Goal: Information Seeking & Learning: Learn about a topic

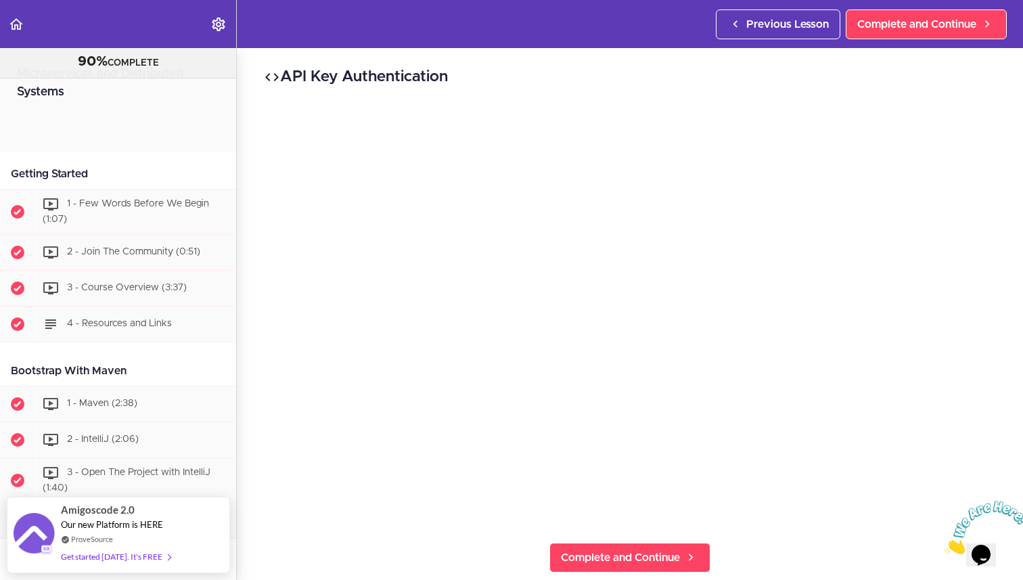
scroll to position [7282, 0]
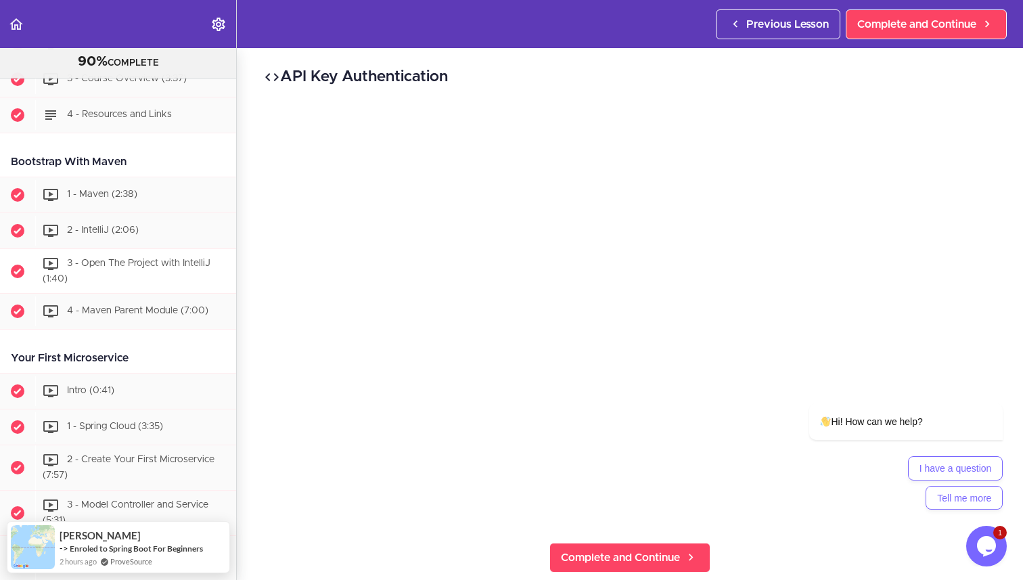
scroll to position [210, 0]
click at [169, 308] on span "4 - Maven Parent Module (7:00)" at bounding box center [137, 310] width 141 height 9
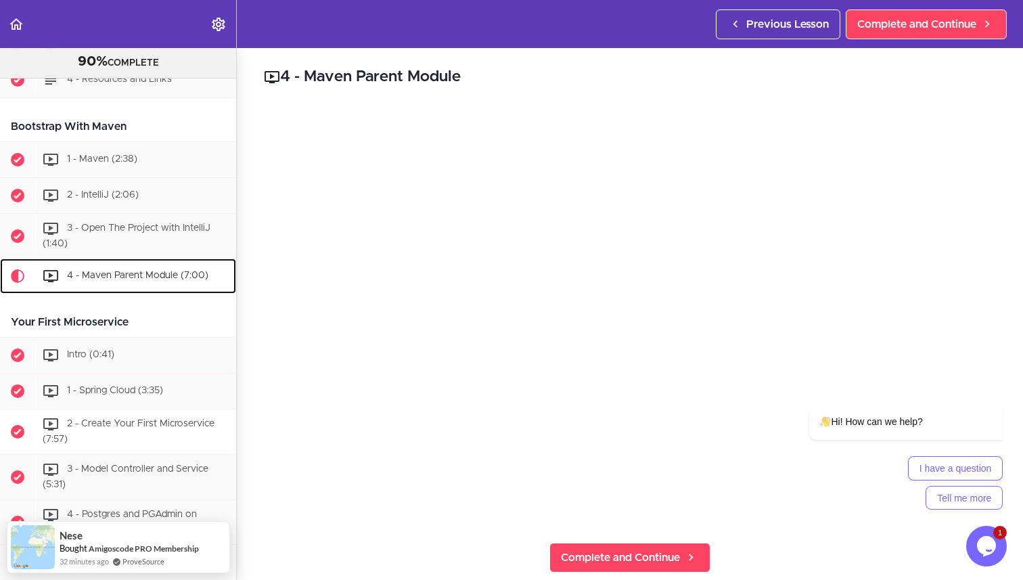
scroll to position [246, 0]
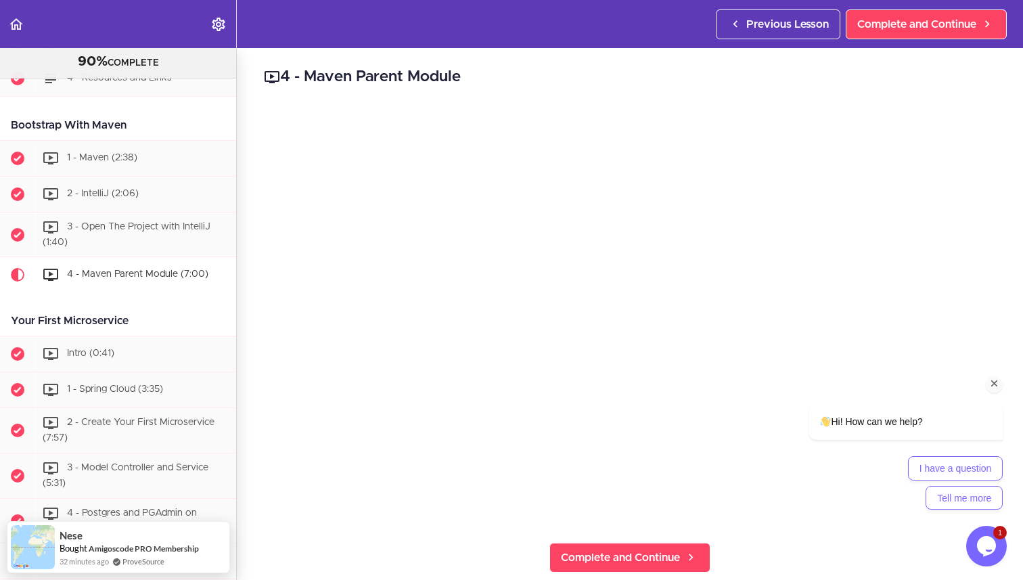
click at [997, 382] on icon "Chat attention grabber" at bounding box center [995, 384] width 12 height 12
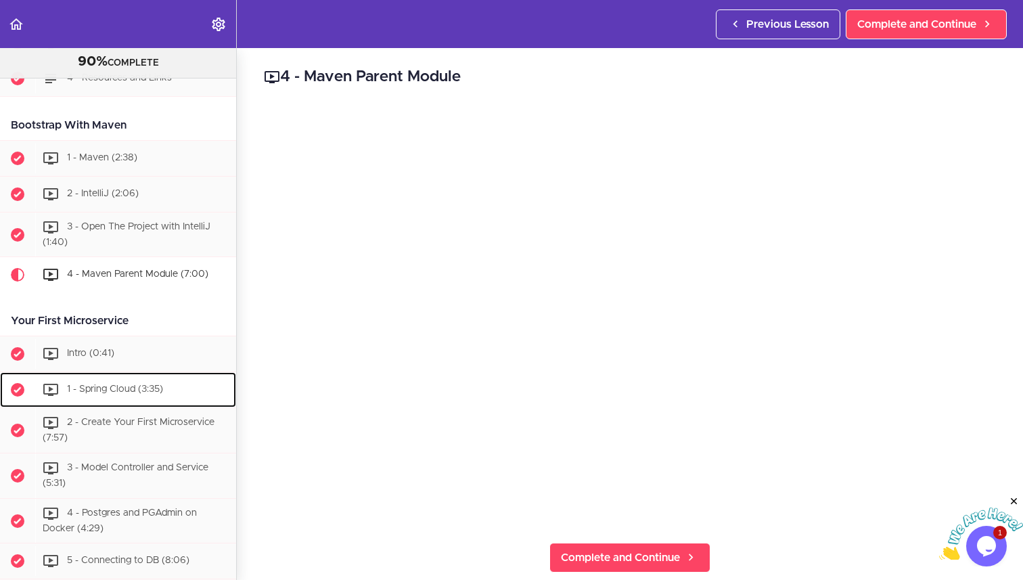
click at [112, 386] on span "1 - Spring Cloud (3:35)" at bounding box center [115, 389] width 96 height 9
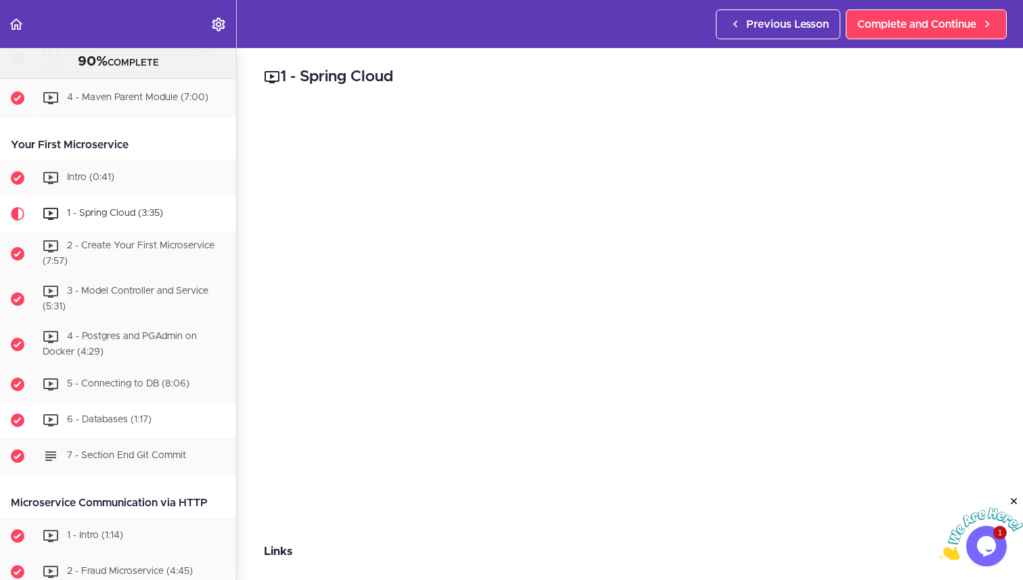
scroll to position [410, 0]
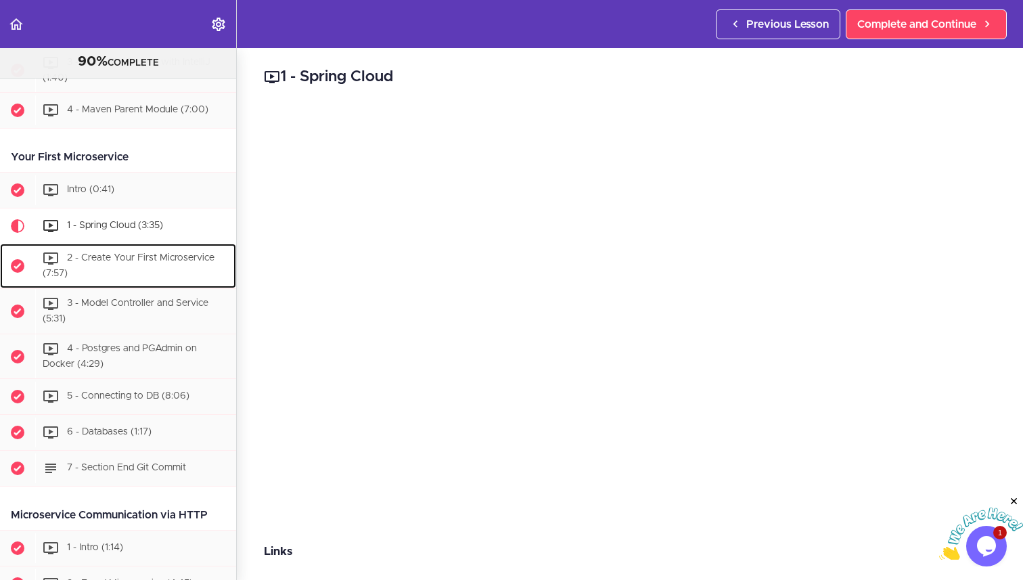
click at [119, 265] on div "2 - Create Your First Microservice (7:57)" at bounding box center [135, 266] width 201 height 45
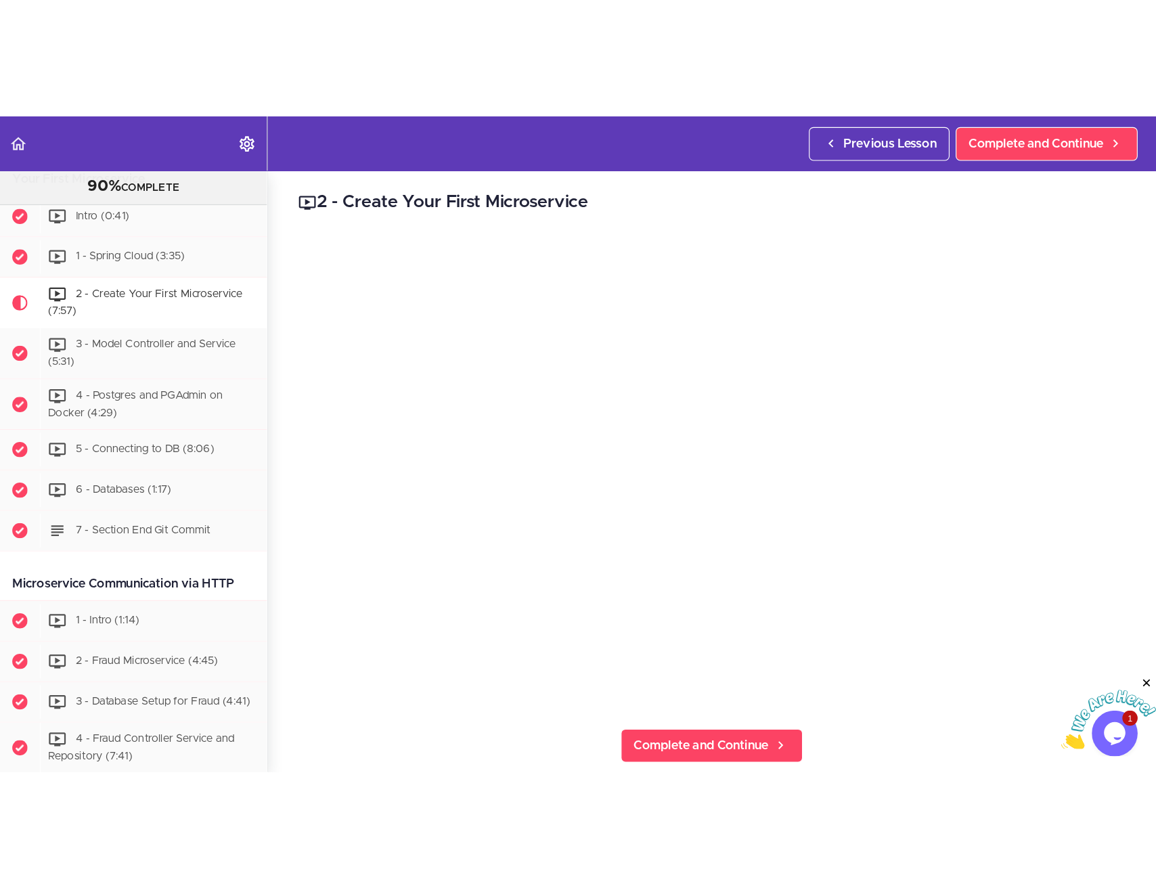
scroll to position [512, 0]
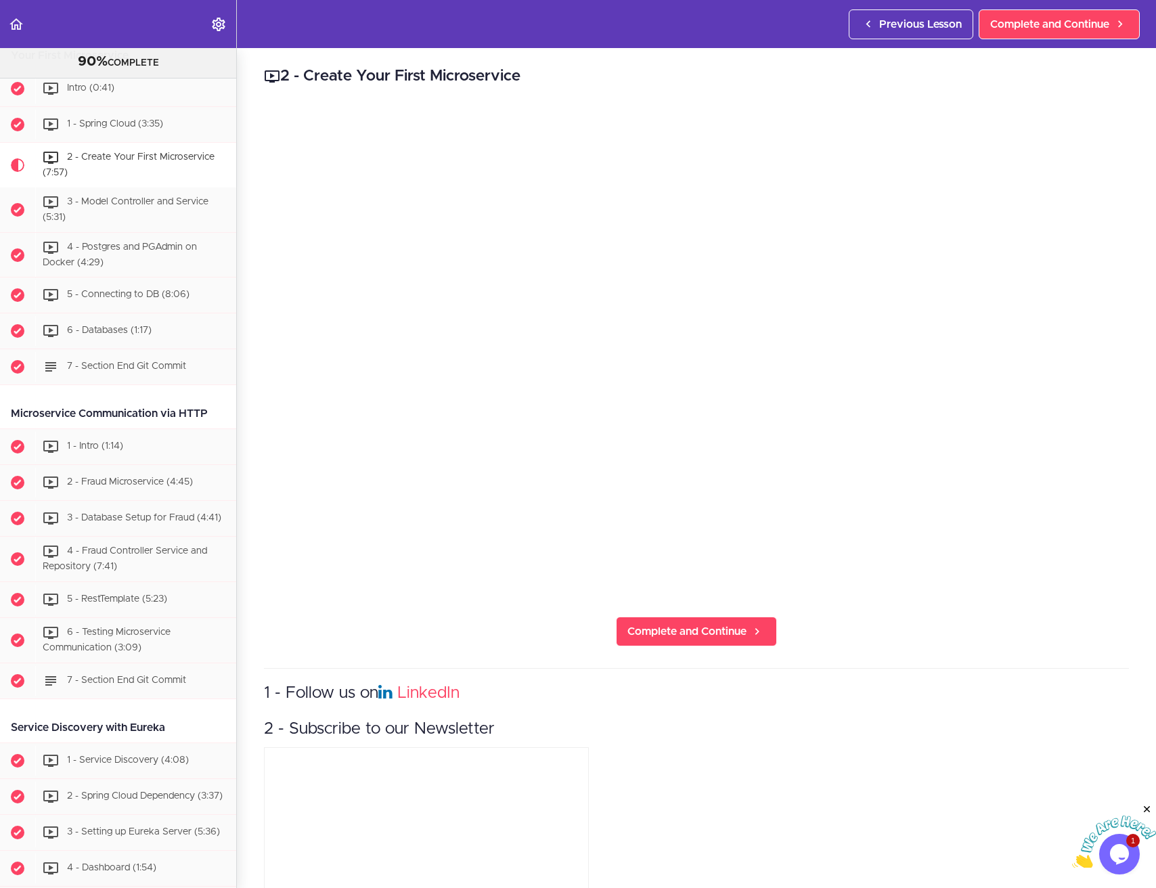
click at [1022, 579] on img at bounding box center [1114, 841] width 84 height 53
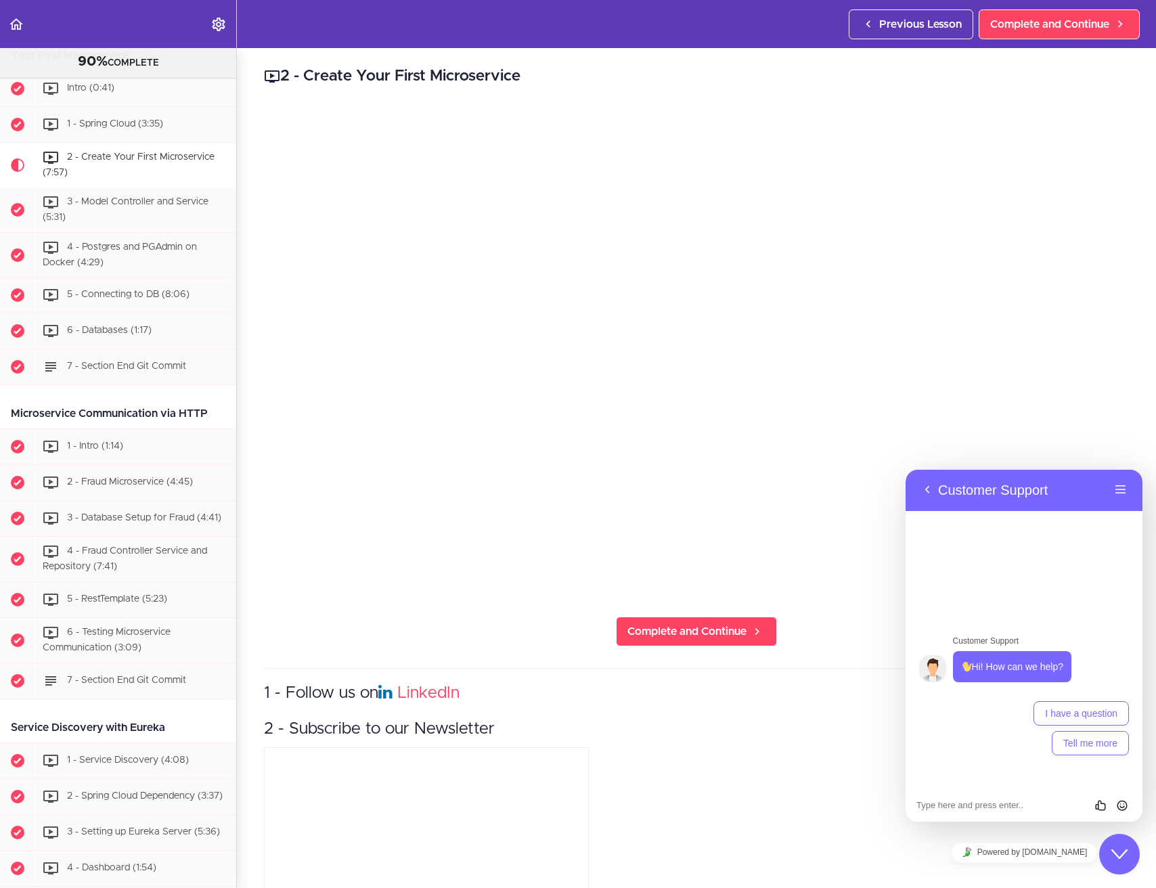
click at [1022, 579] on icon "Close Chat This icon closes the chat window." at bounding box center [1119, 854] width 16 height 16
